Goal: Task Accomplishment & Management: Complete application form

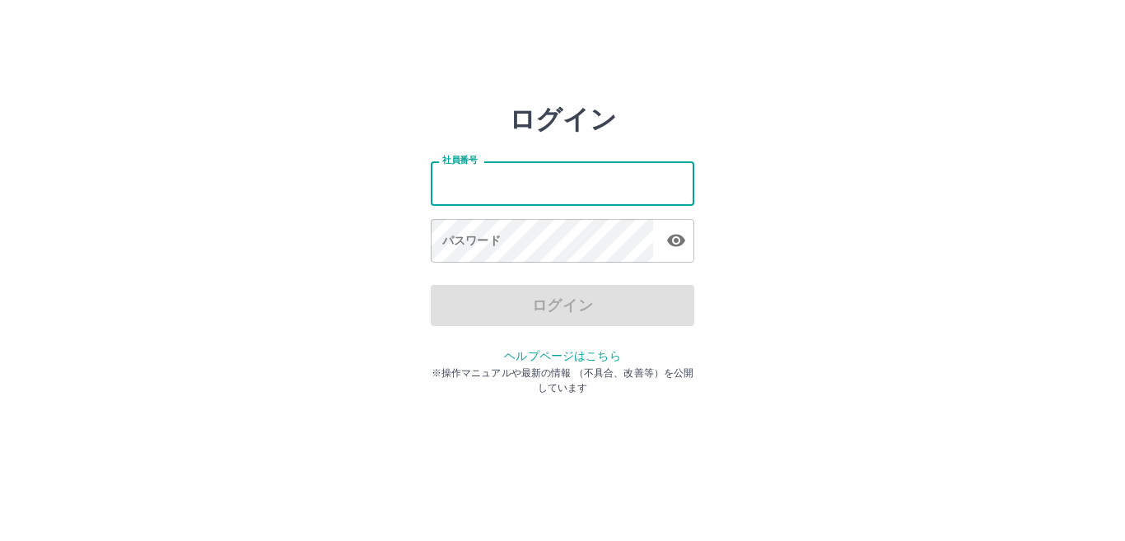
type input "*******"
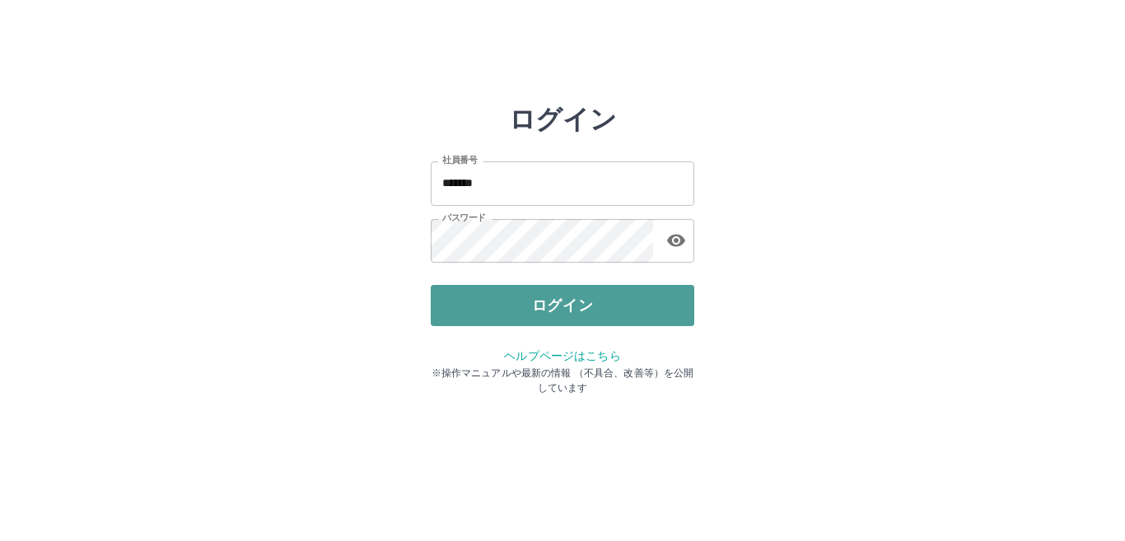
click at [545, 308] on button "ログイン" at bounding box center [563, 305] width 264 height 41
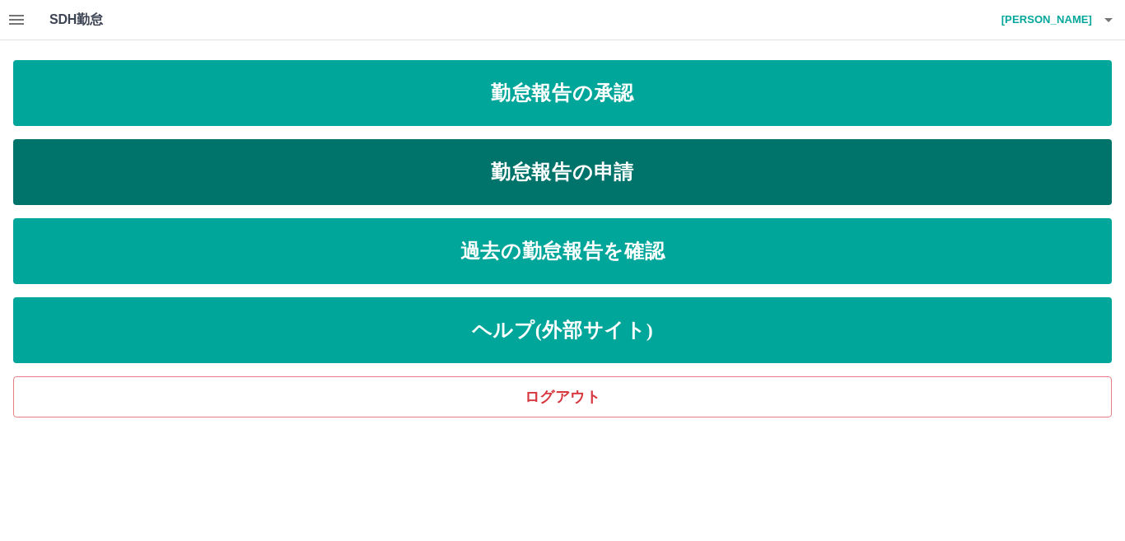
click at [504, 171] on link "勤怠報告の申請" at bounding box center [562, 172] width 1099 height 66
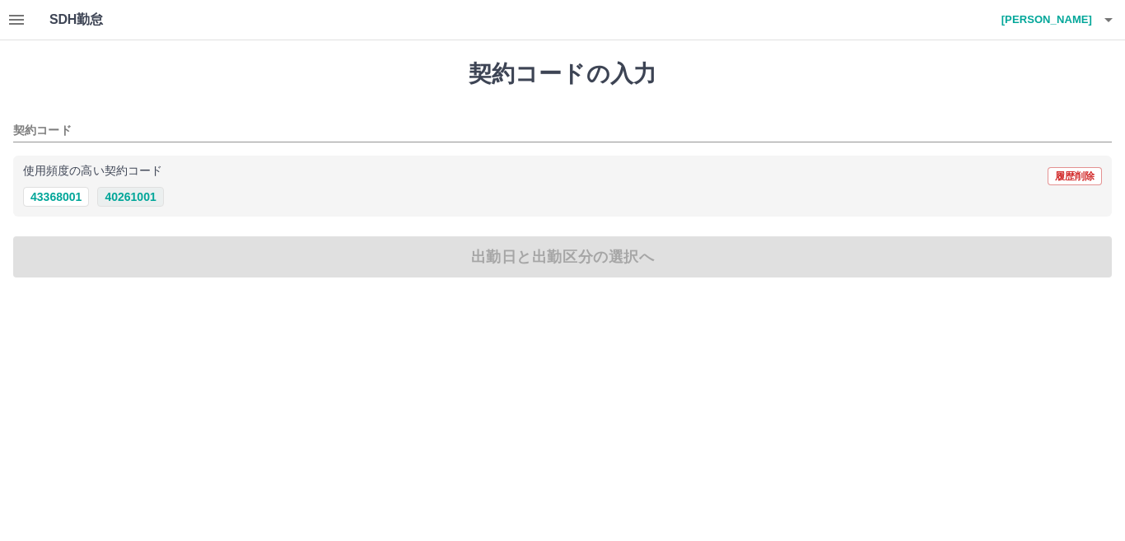
click at [110, 197] on button "40261001" at bounding box center [130, 197] width 66 height 20
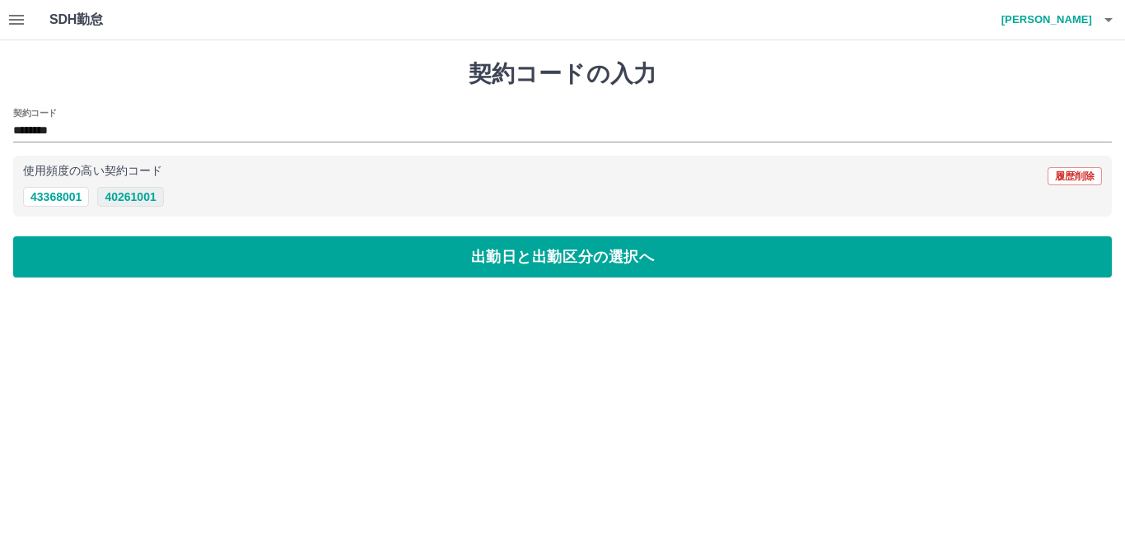
type input "********"
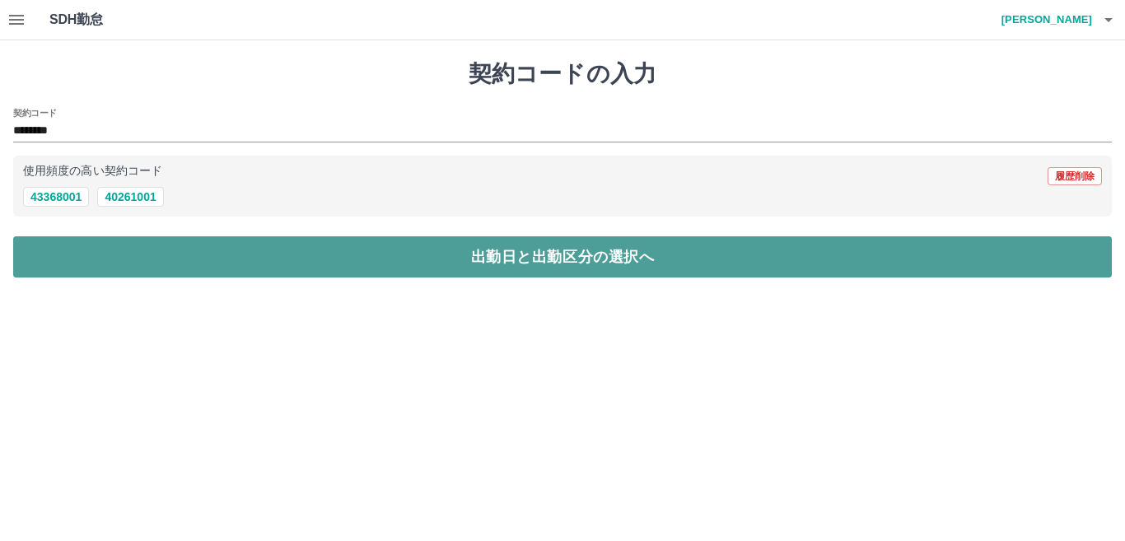
click at [164, 256] on button "出勤日と出勤区分の選択へ" at bounding box center [562, 256] width 1099 height 41
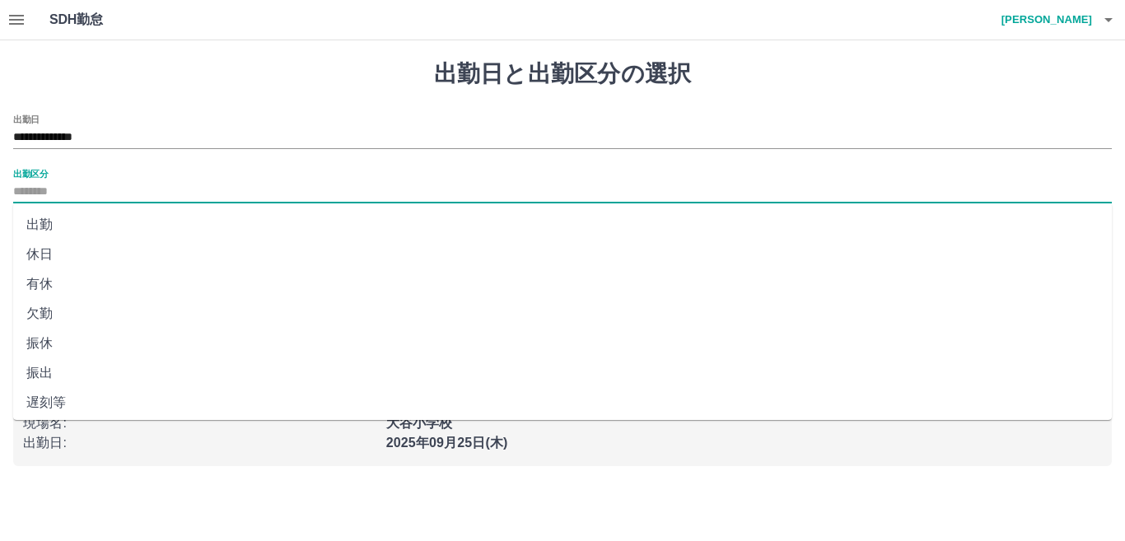
click at [137, 185] on input "出勤区分" at bounding box center [562, 192] width 1099 height 21
click at [147, 232] on li "出勤" at bounding box center [562, 225] width 1099 height 30
type input "**"
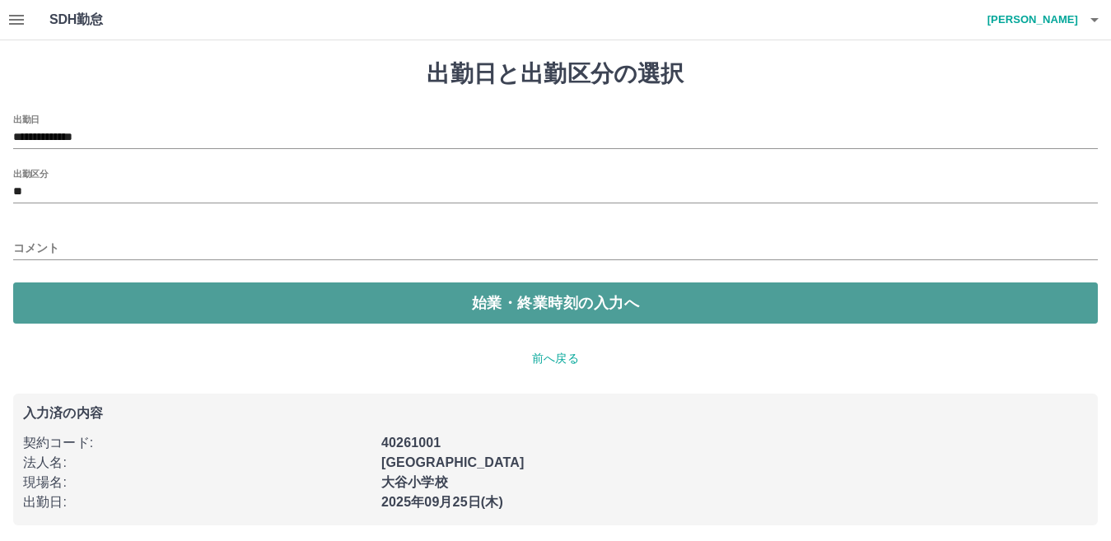
click at [159, 292] on button "始業・終業時刻の入力へ" at bounding box center [555, 303] width 1085 height 41
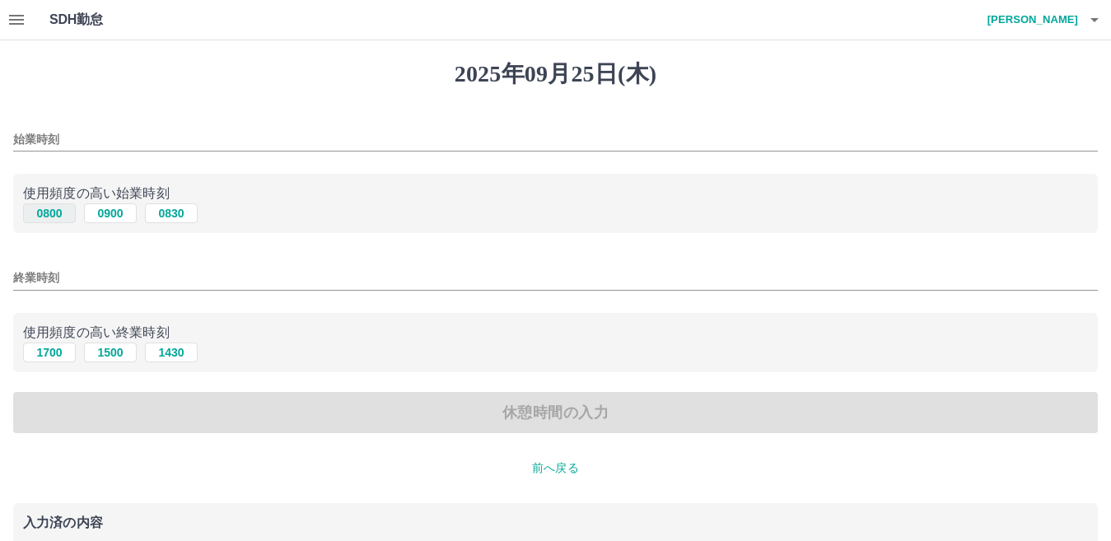
click at [66, 212] on button "0800" at bounding box center [49, 213] width 53 height 20
type input "****"
click at [57, 354] on button "1700" at bounding box center [49, 353] width 53 height 20
type input "****"
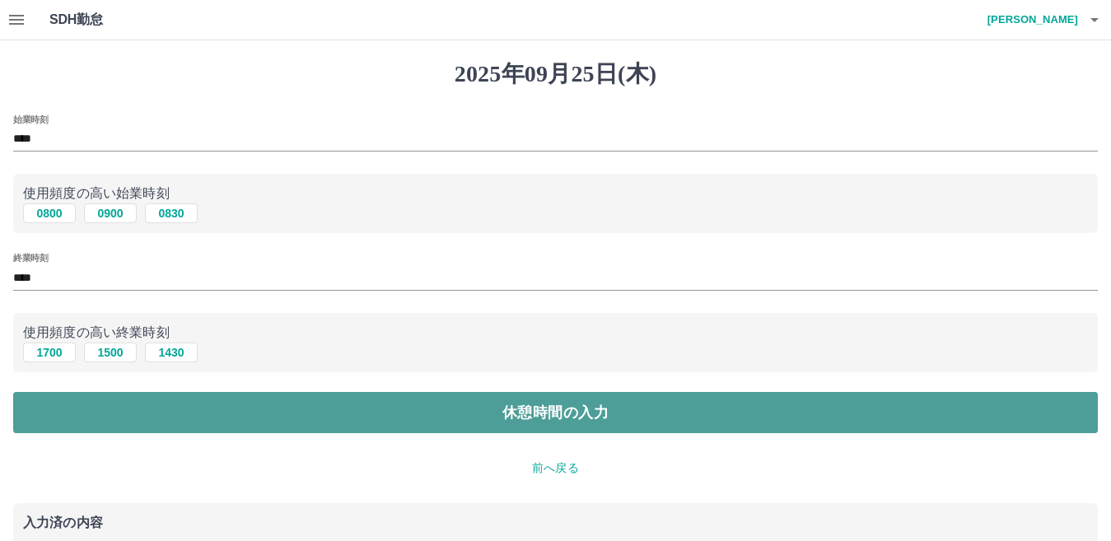
click at [126, 418] on button "休憩時間の入力" at bounding box center [555, 412] width 1085 height 41
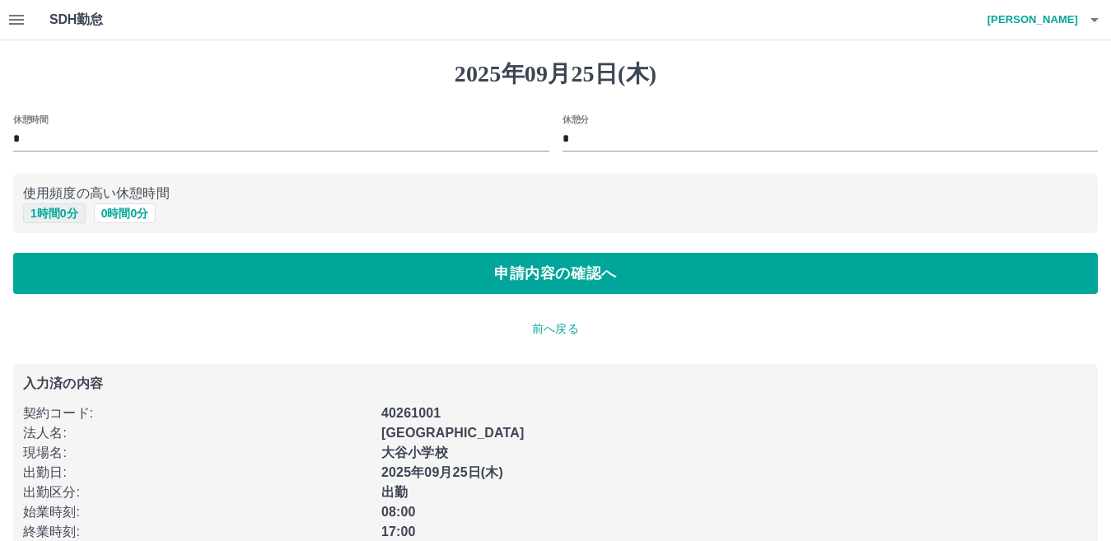
click at [40, 212] on button "1 時間 0 分" at bounding box center [54, 213] width 63 height 20
type input "*"
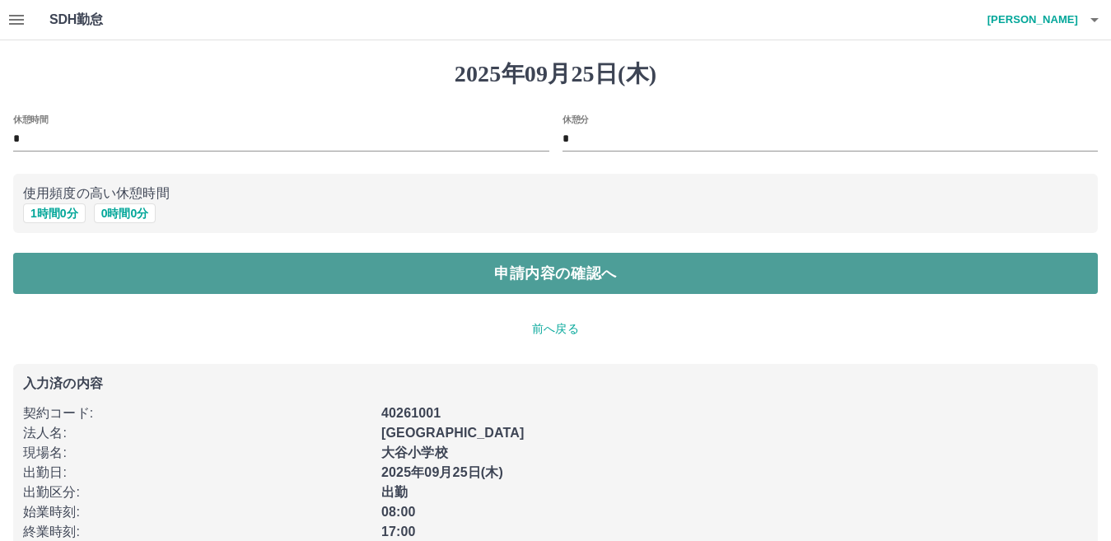
click at [109, 273] on button "申請内容の確認へ" at bounding box center [555, 273] width 1085 height 41
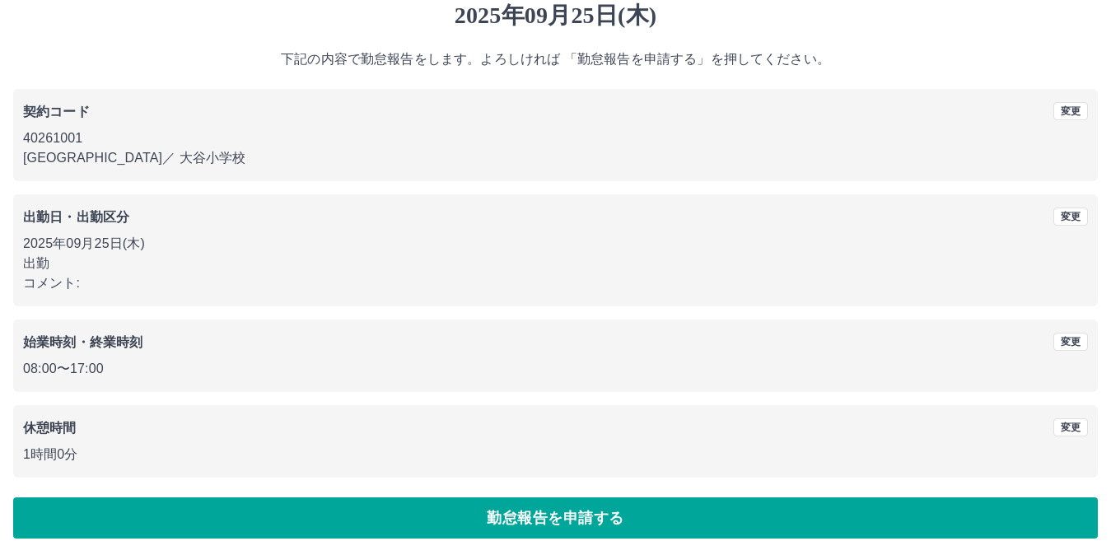
scroll to position [76, 0]
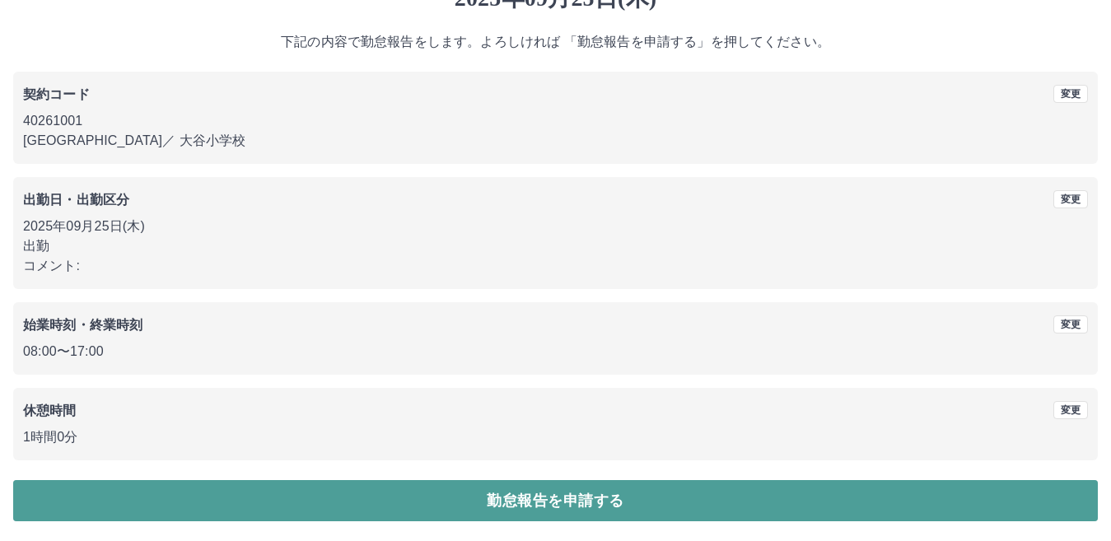
click at [239, 488] on button "勤怠報告を申請する" at bounding box center [555, 500] width 1085 height 41
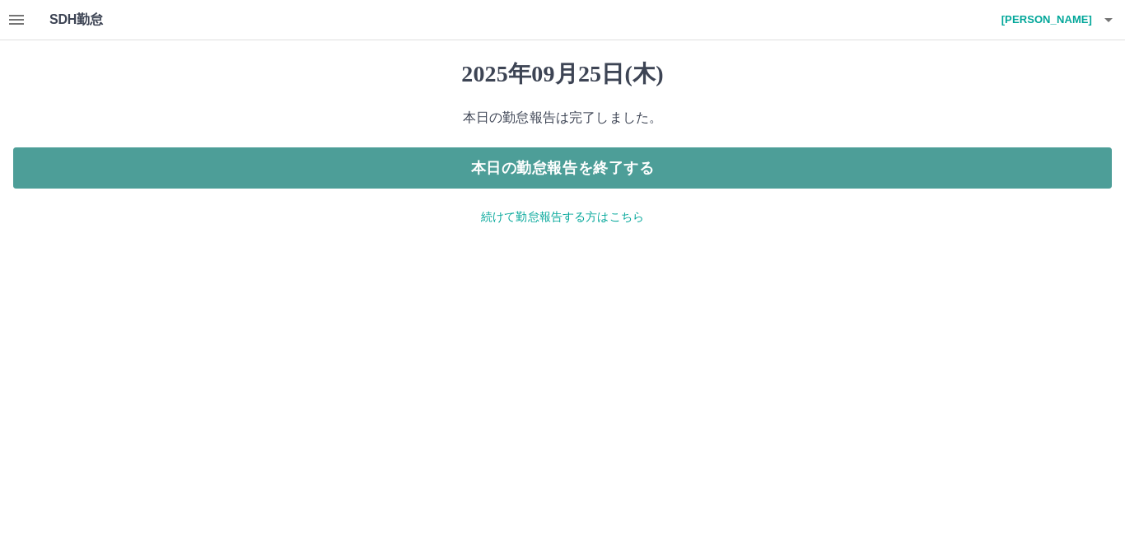
click at [222, 165] on button "本日の勤怠報告を終了する" at bounding box center [562, 167] width 1099 height 41
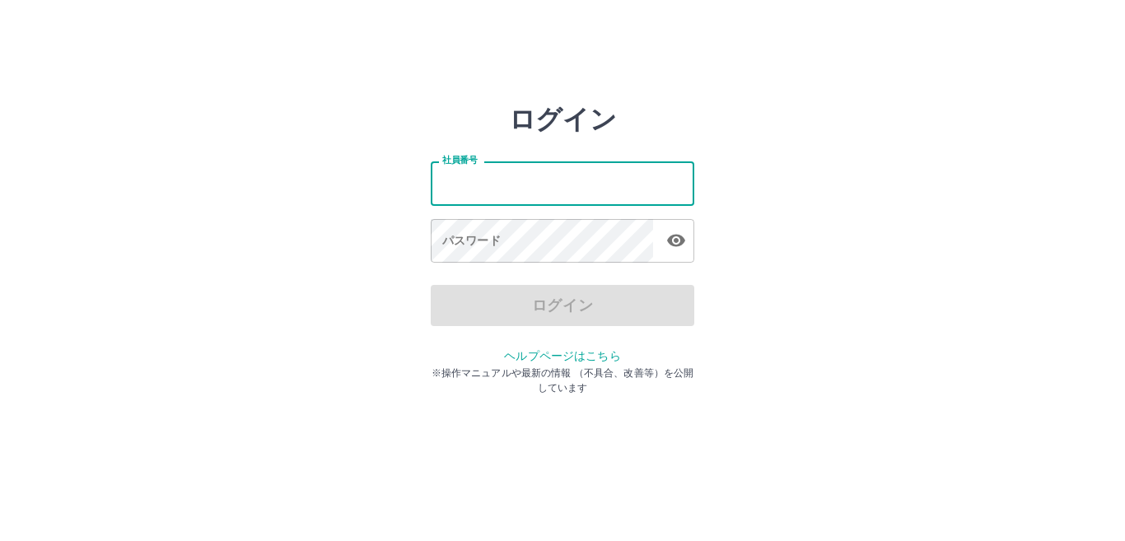
click at [477, 190] on input "社員番号" at bounding box center [563, 183] width 264 height 44
type input "*******"
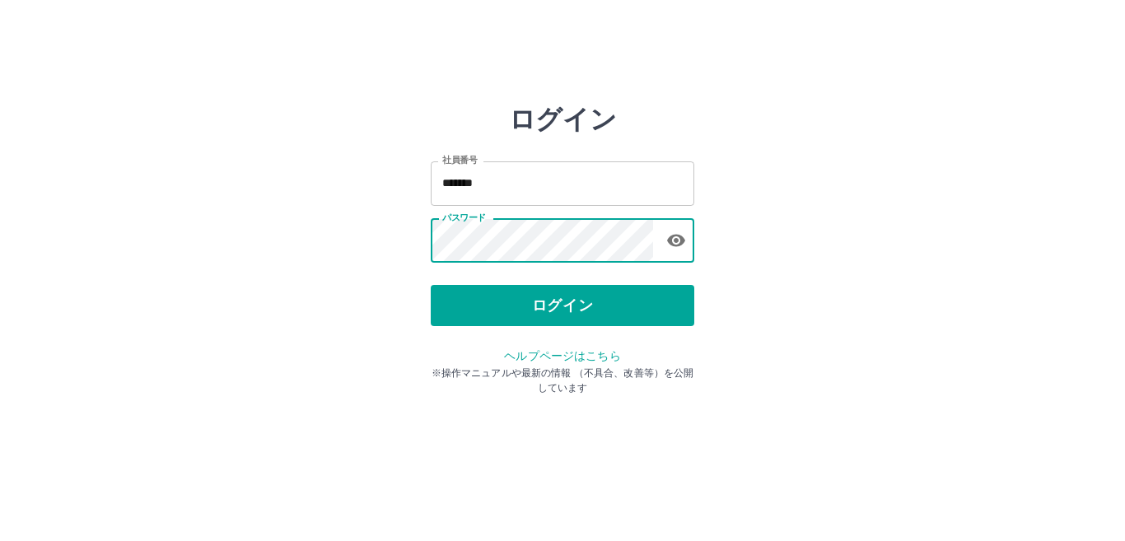
click at [508, 304] on button "ログイン" at bounding box center [563, 305] width 264 height 41
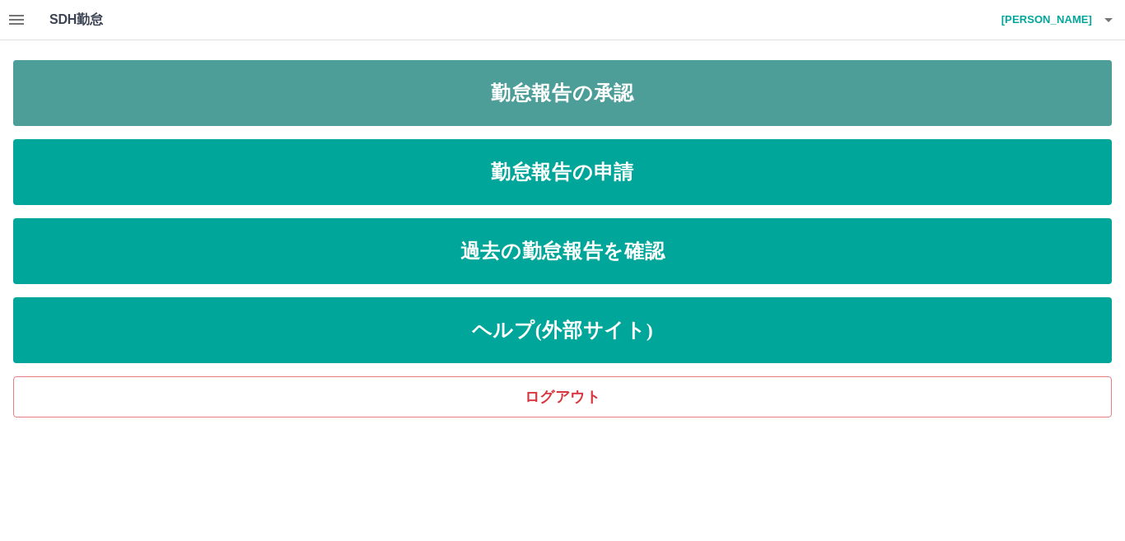
click at [441, 109] on link "勤怠報告の承認" at bounding box center [562, 93] width 1099 height 66
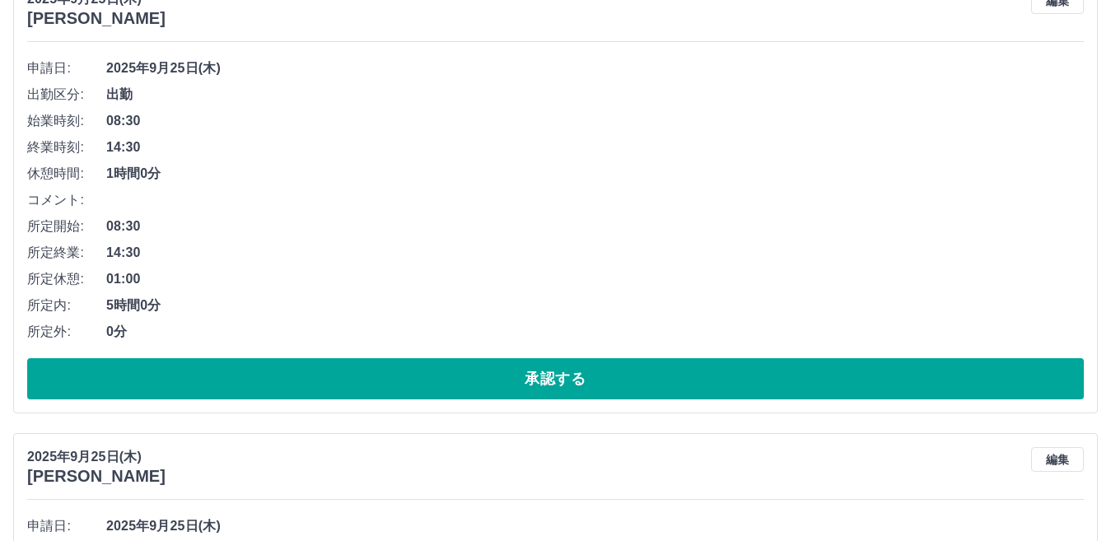
scroll to position [247, 0]
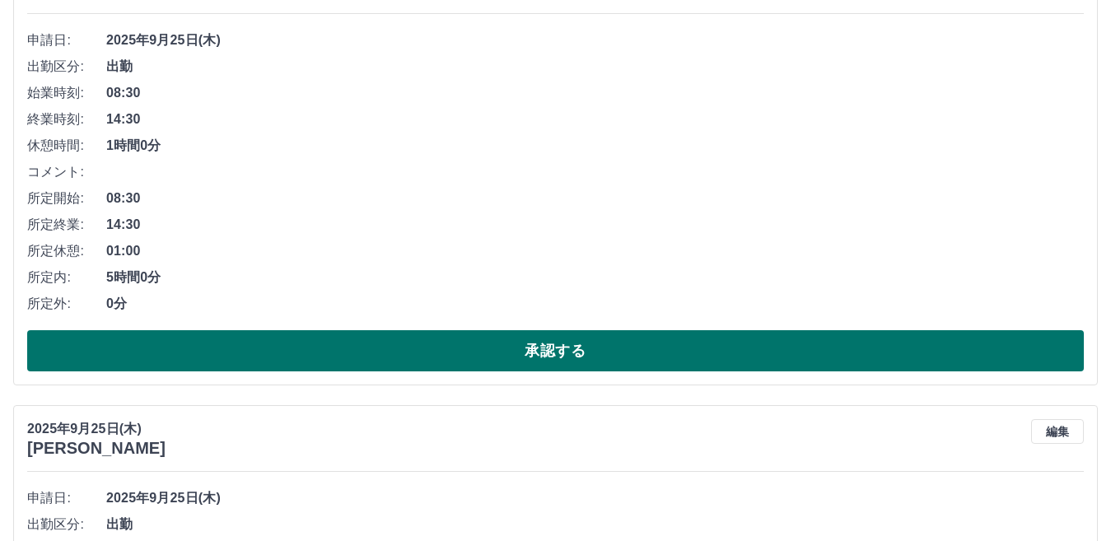
click at [425, 351] on button "承認する" at bounding box center [555, 350] width 1057 height 41
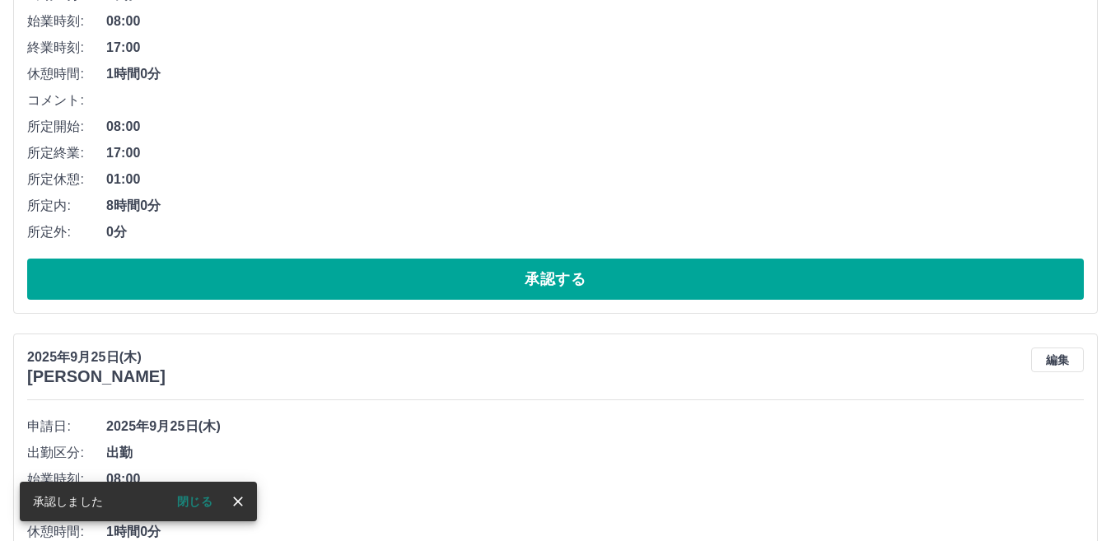
scroll to position [330, 0]
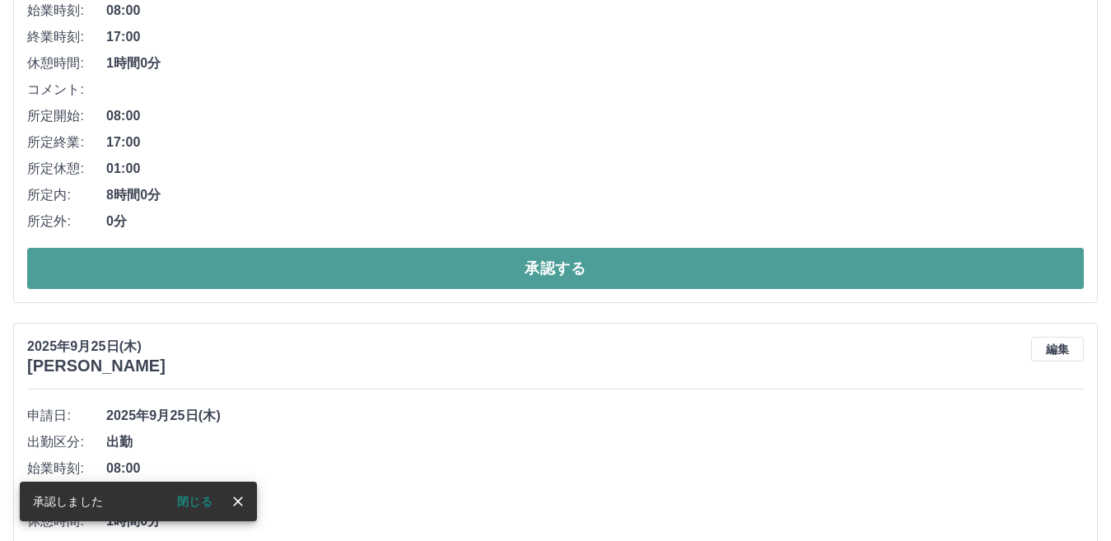
click at [387, 269] on button "承認する" at bounding box center [555, 268] width 1057 height 41
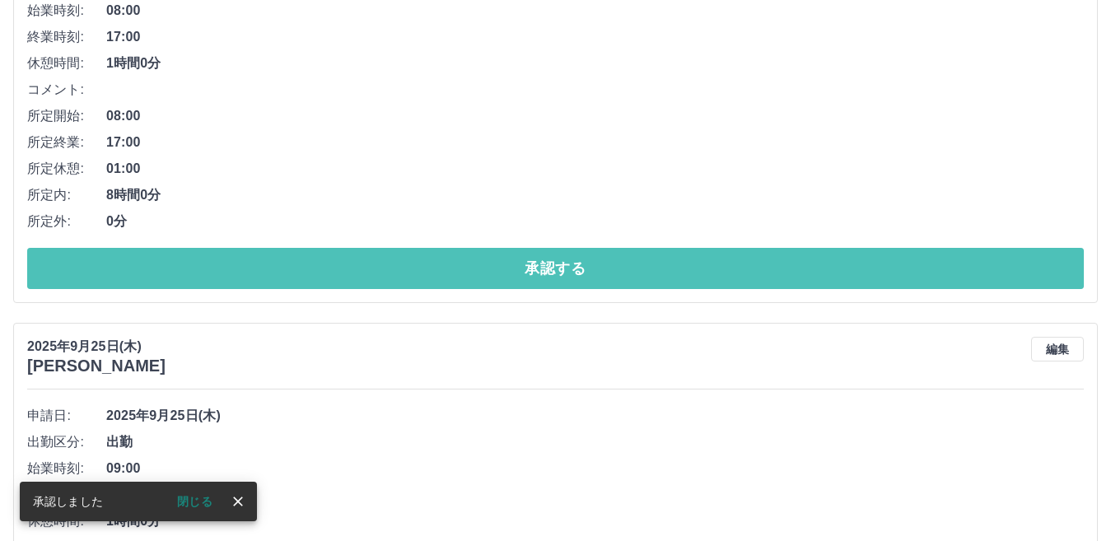
click at [387, 269] on button "承認する" at bounding box center [555, 268] width 1057 height 41
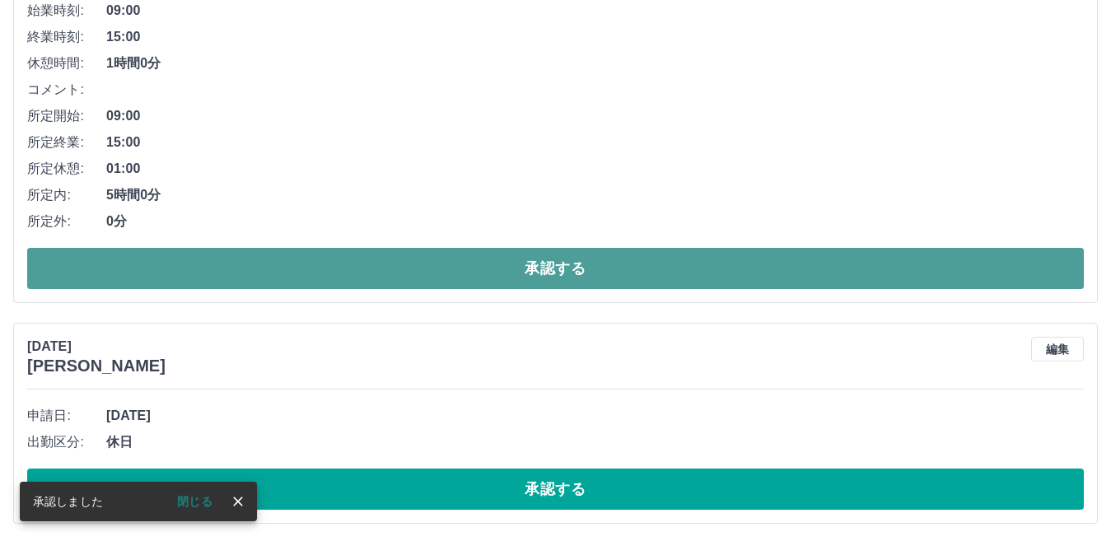
click at [386, 268] on button "承認する" at bounding box center [555, 268] width 1057 height 41
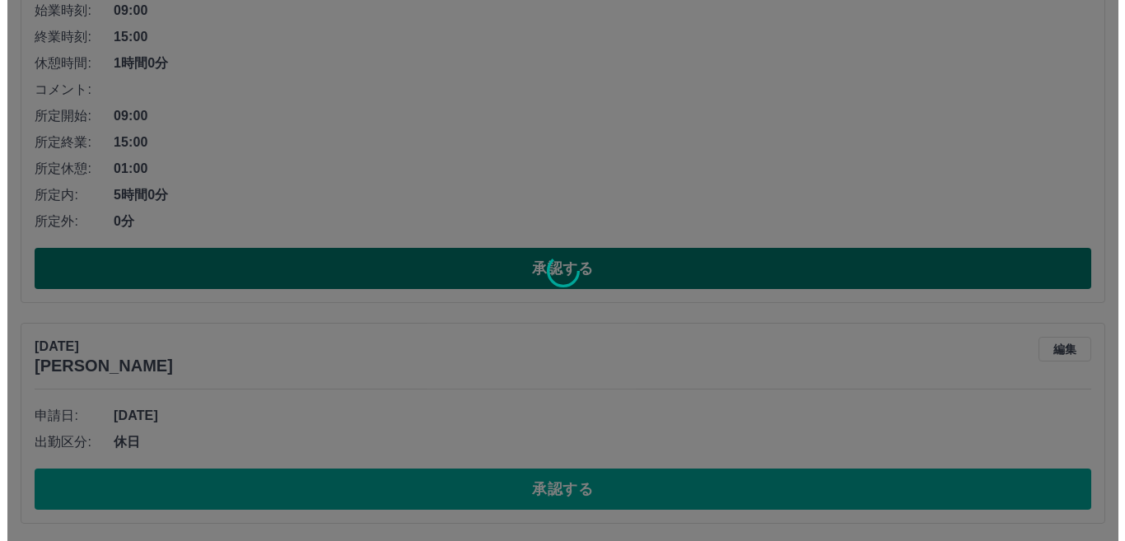
scroll to position [0, 0]
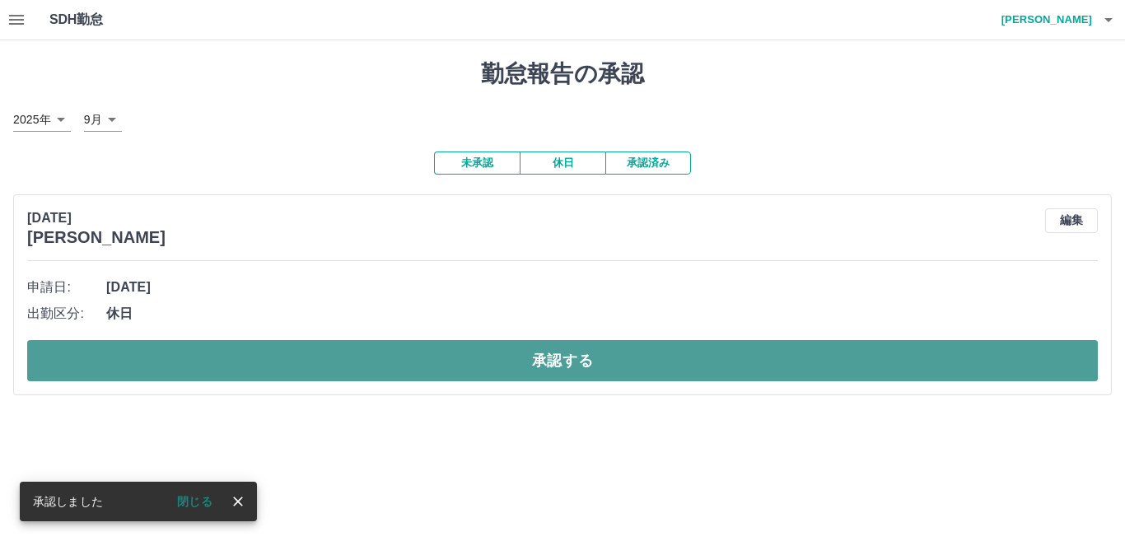
click at [405, 364] on button "承認する" at bounding box center [562, 360] width 1071 height 41
